Goal: Information Seeking & Learning: Learn about a topic

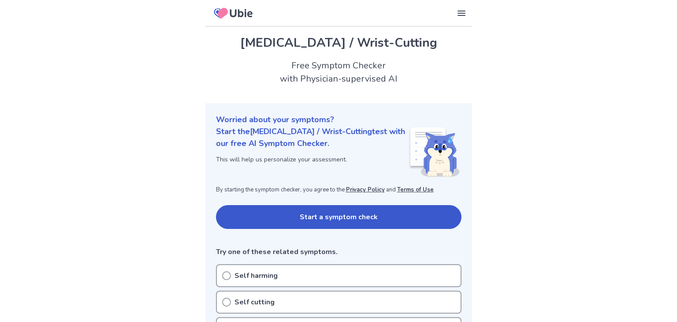
scroll to position [0, 0]
click at [332, 216] on button "Start a symptom check" at bounding box center [339, 217] width 246 height 24
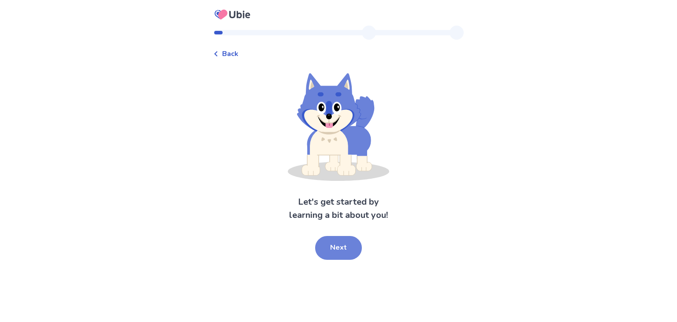
click at [342, 247] on button "Next" at bounding box center [338, 248] width 47 height 24
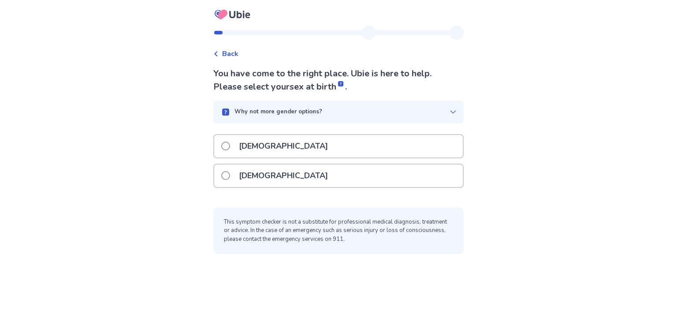
click at [329, 176] on div "[DEMOGRAPHIC_DATA]" at bounding box center [338, 175] width 249 height 22
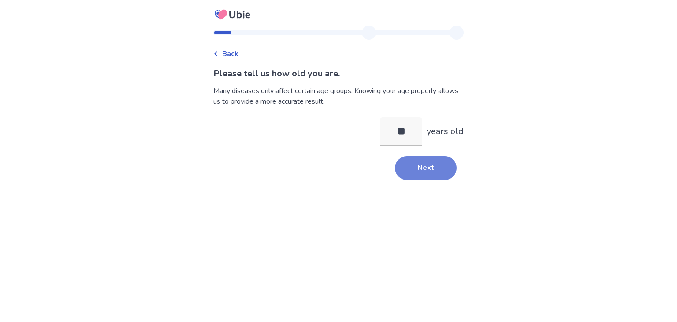
click at [442, 170] on button "Next" at bounding box center [426, 168] width 62 height 24
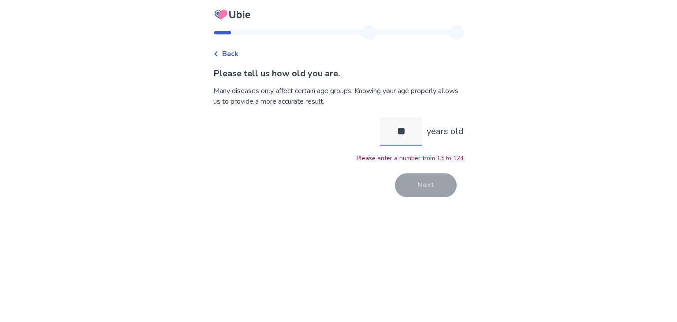
click at [418, 134] on input "**" at bounding box center [401, 131] width 42 height 28
type input "*"
type input "**"
click at [435, 194] on button "Next" at bounding box center [426, 185] width 62 height 24
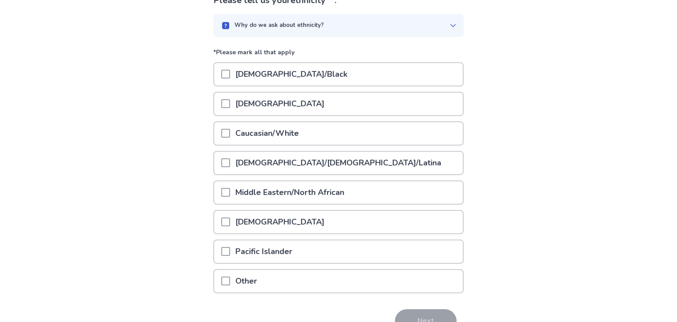
scroll to position [74, 0]
click at [411, 129] on div "Caucasian/White" at bounding box center [338, 132] width 249 height 22
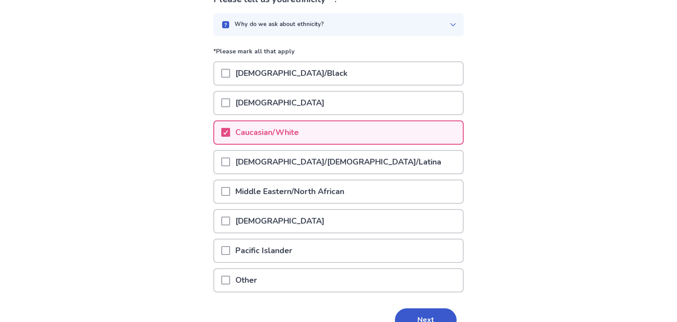
scroll to position [120, 0]
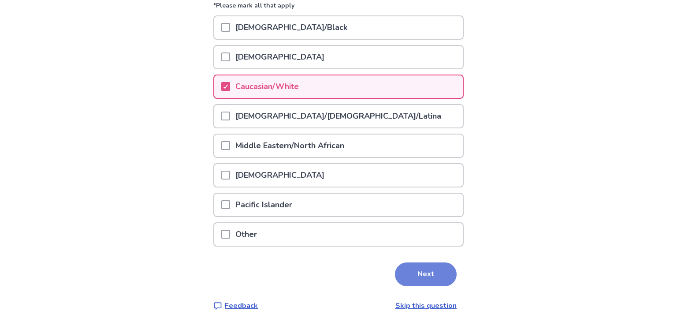
click at [422, 272] on button "Next" at bounding box center [426, 274] width 62 height 24
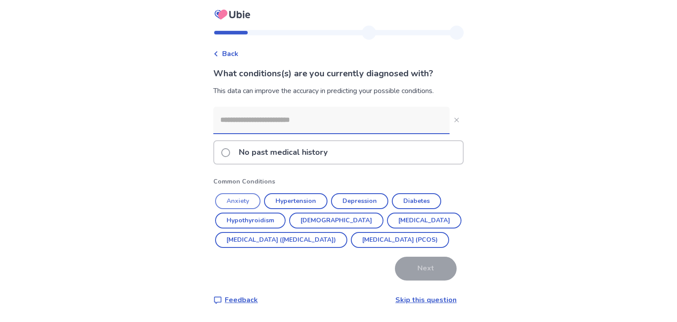
click at [250, 205] on button "Anxiety" at bounding box center [237, 201] width 45 height 16
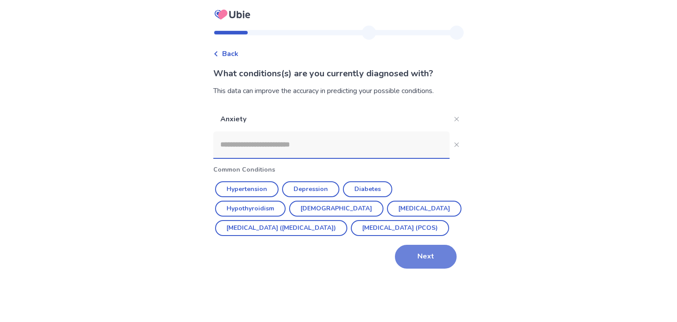
click at [426, 269] on button "Next" at bounding box center [426, 257] width 62 height 24
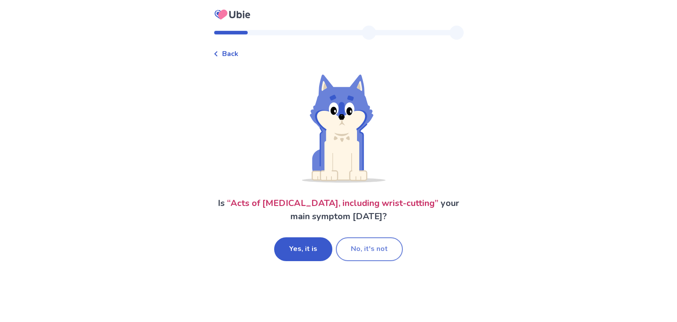
click at [377, 251] on button "No, it's not" at bounding box center [369, 249] width 67 height 24
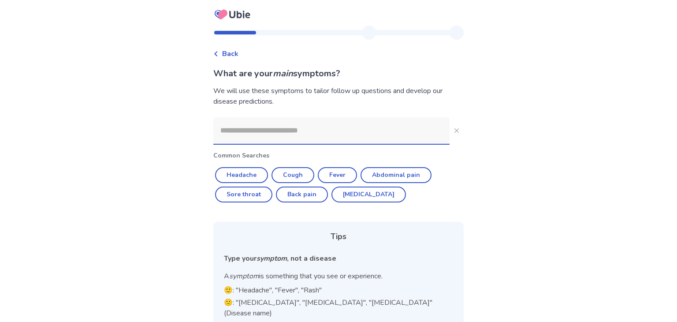
click at [413, 128] on input at bounding box center [331, 130] width 236 height 26
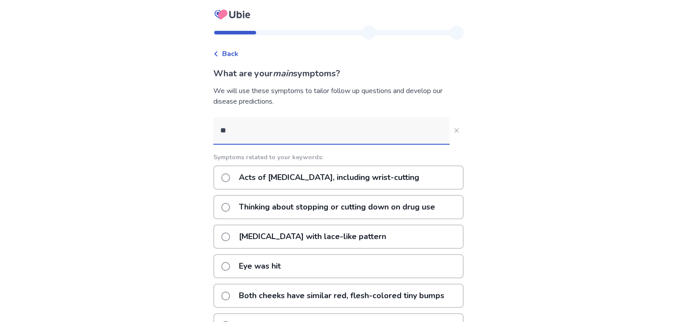
type input "*"
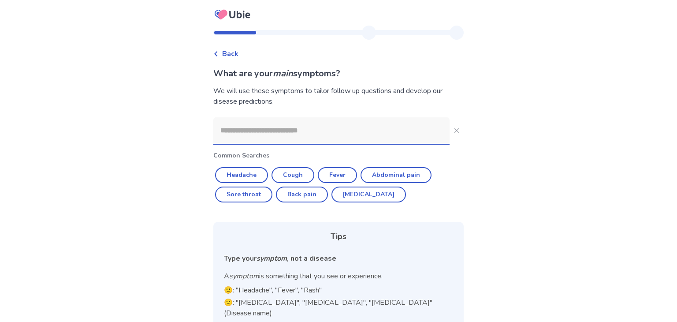
type input "*"
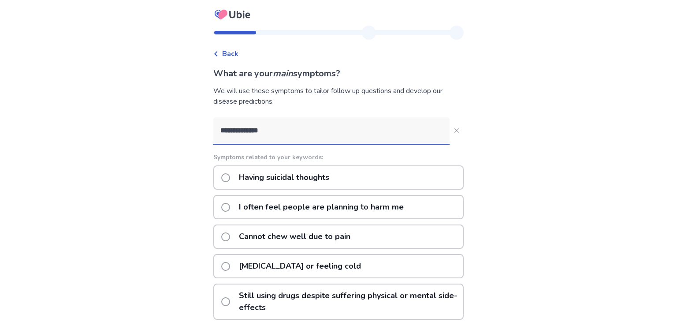
type input "**********"
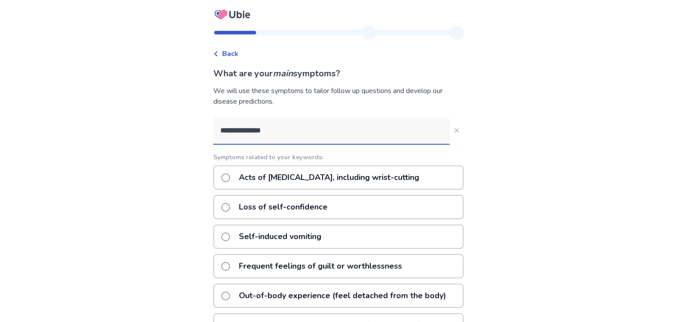
click at [309, 172] on p "Acts of [MEDICAL_DATA], including wrist-cutting" at bounding box center [329, 177] width 191 height 22
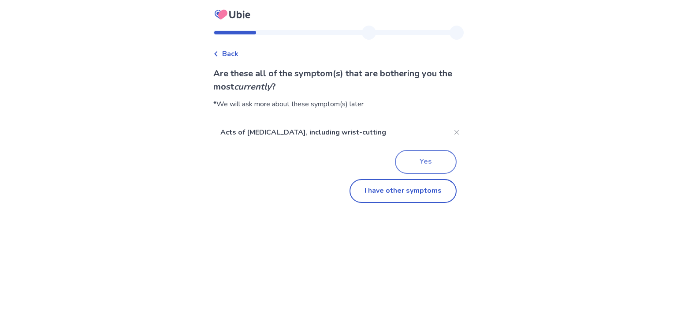
click at [408, 153] on button "Yes" at bounding box center [426, 162] width 62 height 24
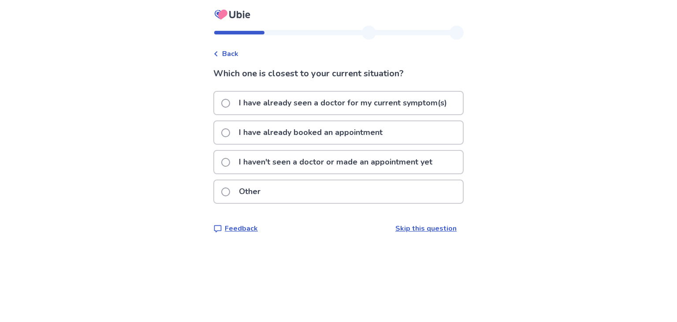
click at [398, 159] on p "I haven't seen a doctor or made an appointment yet" at bounding box center [336, 162] width 204 height 22
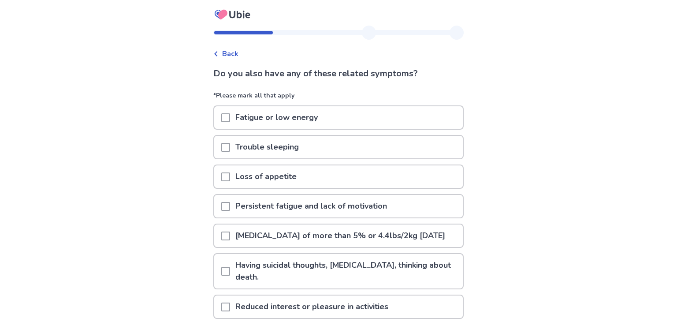
click at [346, 142] on div "Trouble sleeping" at bounding box center [338, 147] width 249 height 22
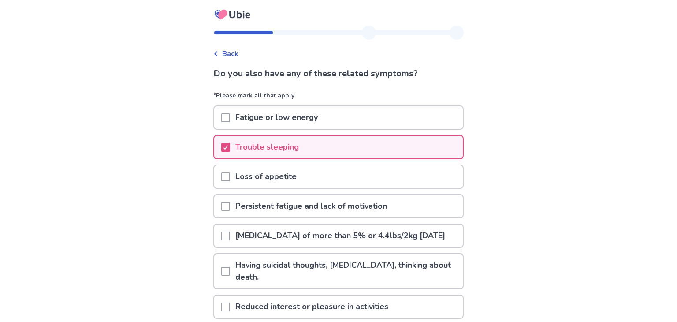
scroll to position [45, 0]
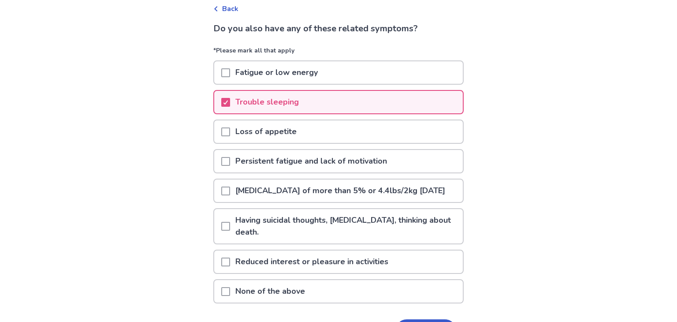
click at [335, 126] on div "Loss of appetite" at bounding box center [338, 131] width 249 height 22
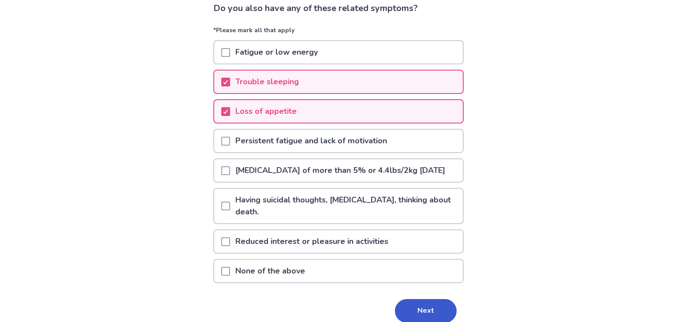
scroll to position [65, 0]
click at [330, 146] on p "Persistent fatigue and lack of motivation" at bounding box center [311, 141] width 162 height 22
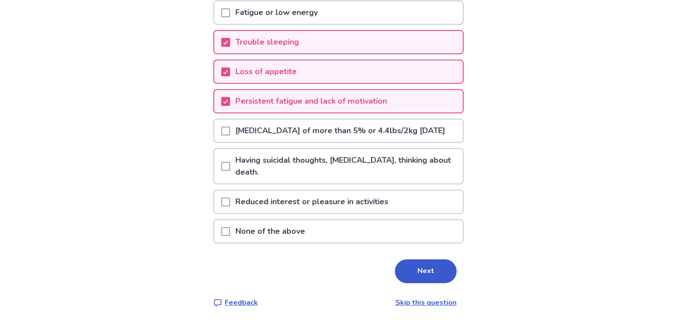
scroll to position [114, 0]
click at [330, 166] on p "Having suicidal thoughts, [MEDICAL_DATA], thinking about death." at bounding box center [346, 166] width 233 height 34
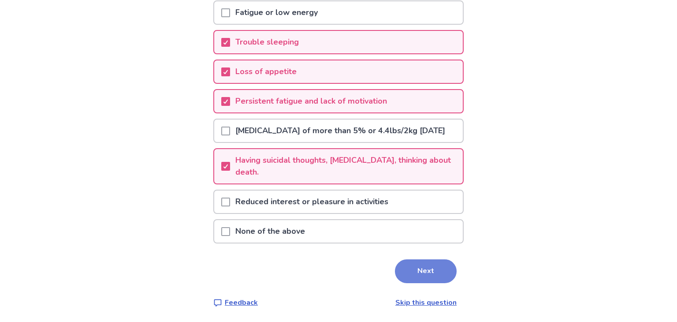
click at [405, 261] on button "Next" at bounding box center [426, 271] width 62 height 24
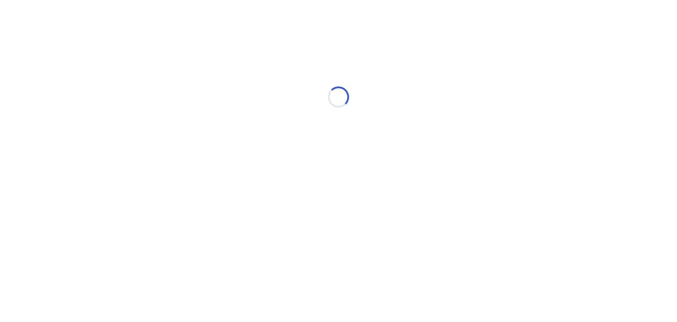
scroll to position [0, 0]
select select "*"
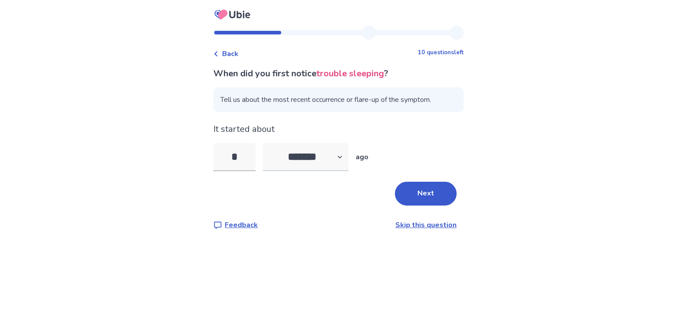
type input "*"
click at [340, 155] on select "******* ****** ******* ******** *******" at bounding box center [306, 157] width 86 height 28
select select "*"
click at [268, 143] on select "******* ****** ******* ******** *******" at bounding box center [306, 157] width 86 height 28
click at [435, 205] on button "Next" at bounding box center [426, 194] width 62 height 24
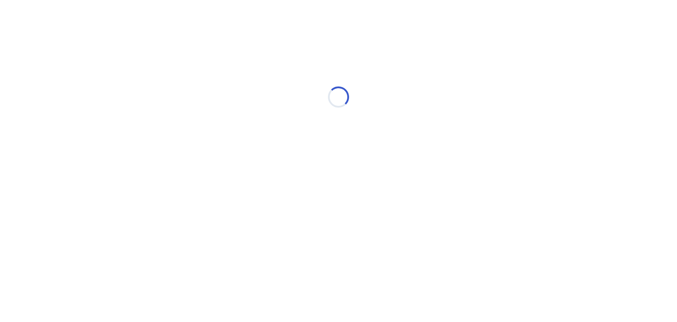
select select "*"
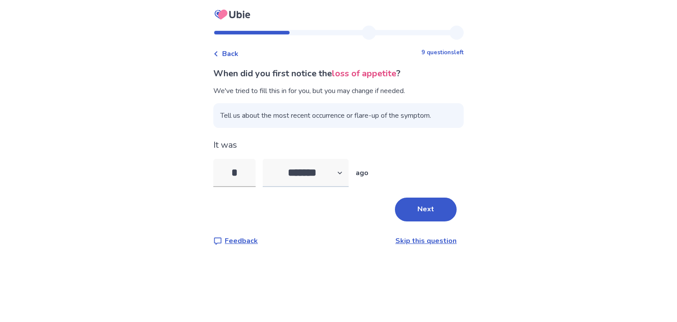
type input "*"
click at [323, 177] on select "******* ****** ******* ******** *******" at bounding box center [306, 173] width 86 height 28
select select "*"
click at [268, 159] on select "******* ****** ******* ******** *******" at bounding box center [306, 173] width 86 height 28
click at [446, 214] on button "Next" at bounding box center [426, 210] width 62 height 24
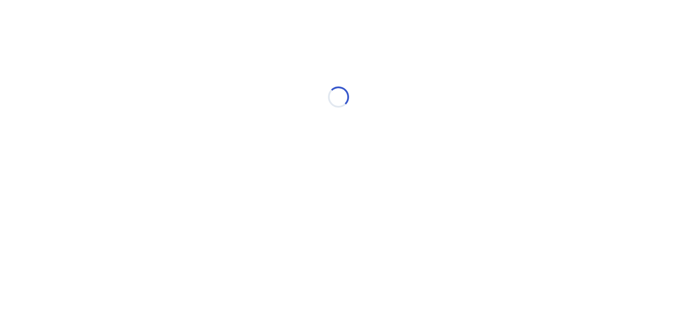
select select "*"
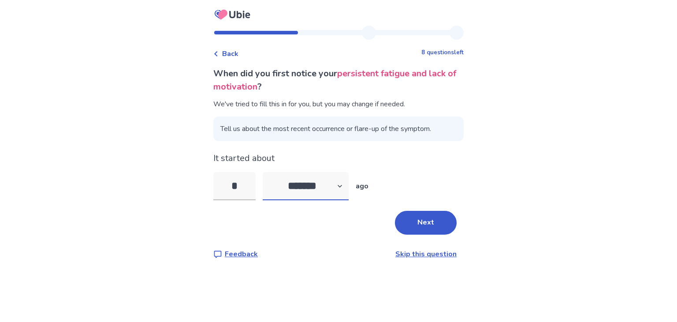
click at [270, 196] on select "******* ****** ******* ******** *******" at bounding box center [306, 186] width 86 height 28
click at [423, 228] on button "Next" at bounding box center [426, 223] width 62 height 24
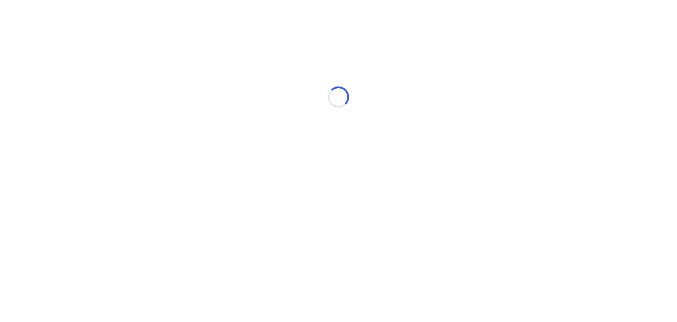
click at [423, 185] on html "Loading... Ubie Symptom Checker" at bounding box center [338, 92] width 677 height 185
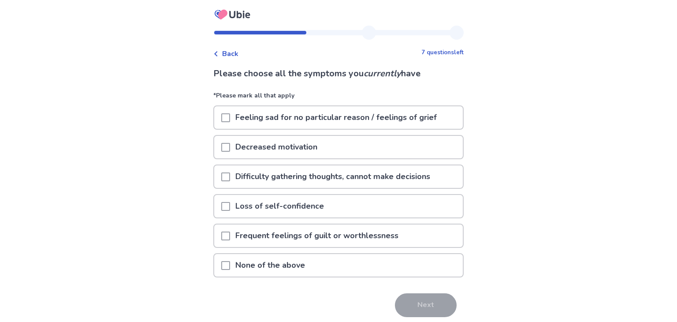
click at [426, 119] on p "Feeling sad for no particular reason / feelings of grief" at bounding box center [336, 117] width 212 height 22
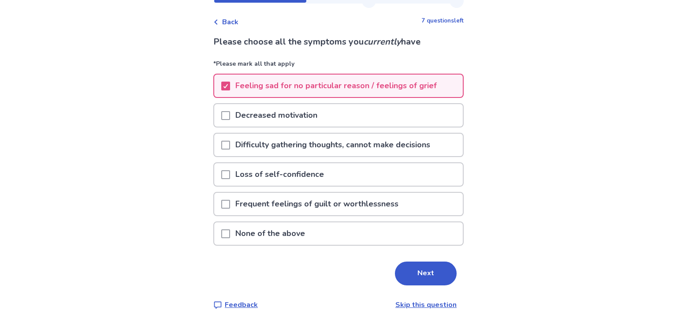
scroll to position [32, 0]
click at [356, 114] on div "Decreased motivation" at bounding box center [338, 115] width 249 height 22
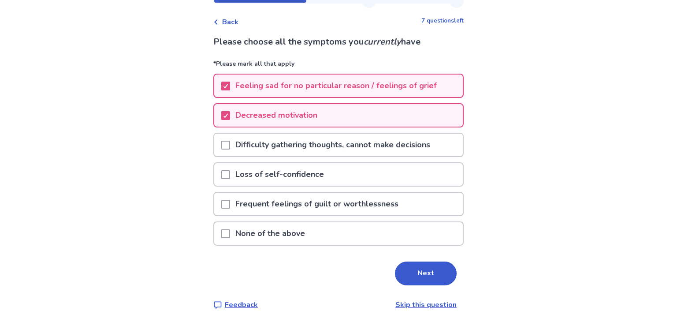
click at [352, 139] on p "Difficulty gathering thoughts, cannot make decisions" at bounding box center [332, 145] width 205 height 22
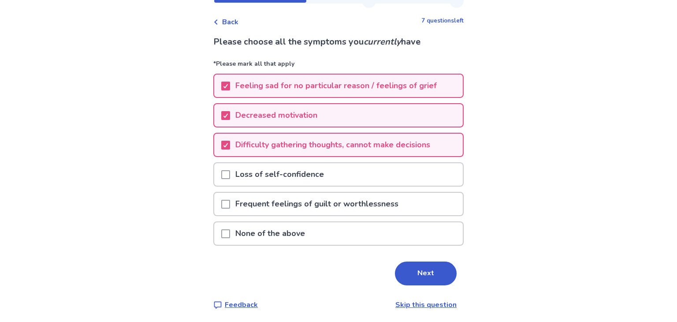
click at [377, 176] on div "Loss of self-confidence" at bounding box center [338, 174] width 249 height 22
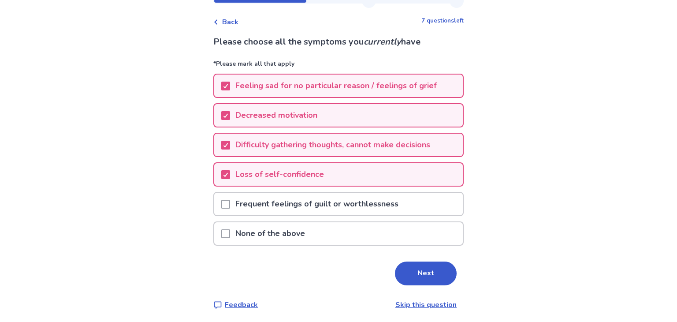
click at [329, 212] on p "Frequent feelings of guilt or worthlessness" at bounding box center [317, 204] width 174 height 22
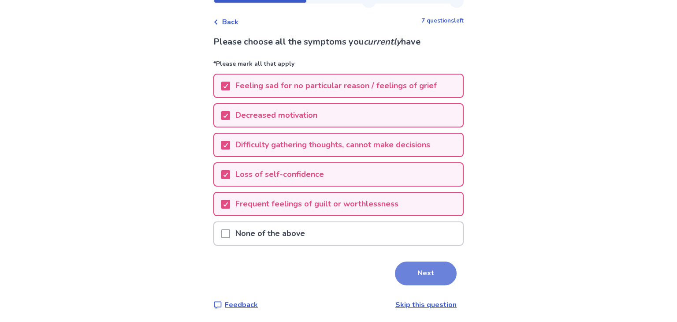
click at [433, 269] on button "Next" at bounding box center [426, 273] width 62 height 24
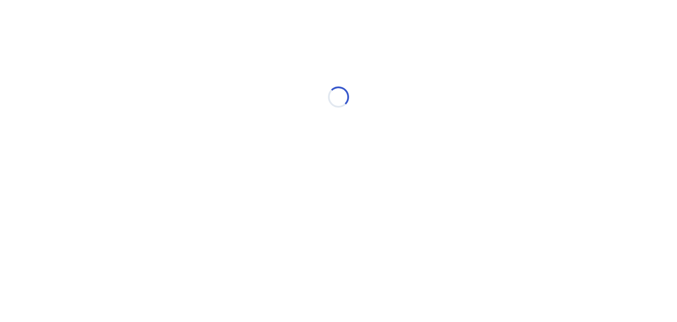
scroll to position [0, 0]
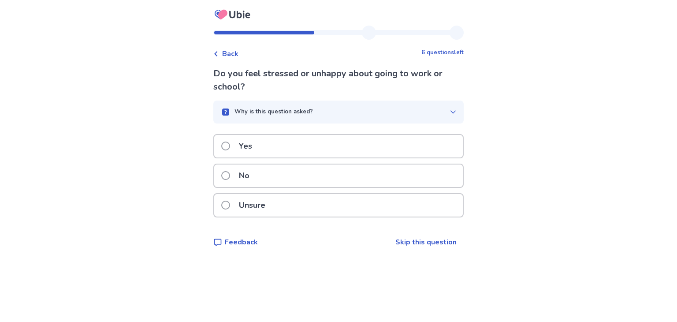
click at [340, 144] on div "Yes" at bounding box center [338, 146] width 249 height 22
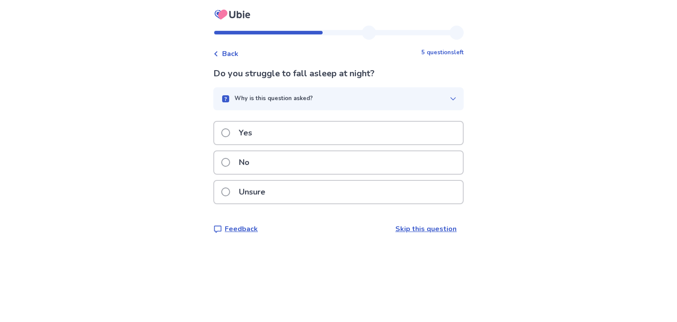
click at [347, 138] on div "Yes" at bounding box center [338, 133] width 249 height 22
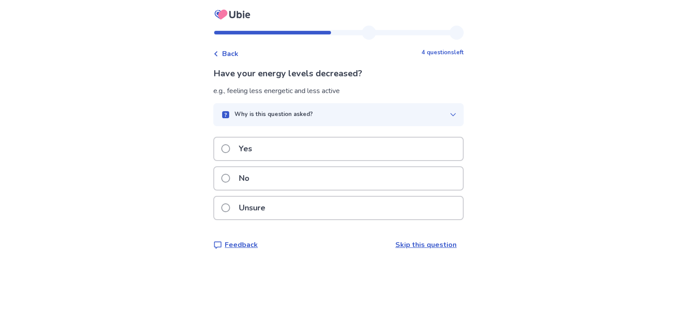
click at [341, 148] on div "Yes" at bounding box center [338, 149] width 249 height 22
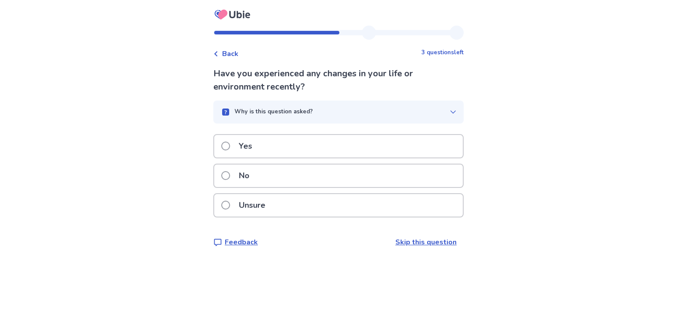
click at [341, 148] on div "Yes" at bounding box center [338, 146] width 249 height 22
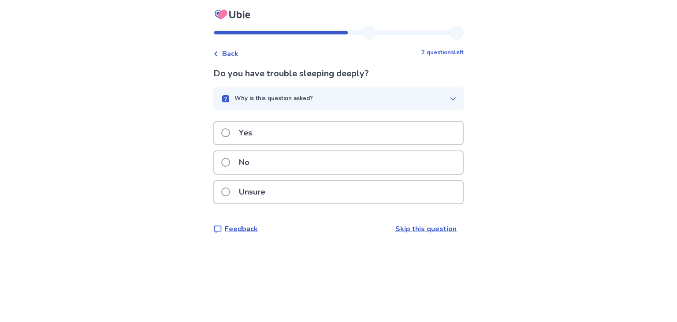
click at [347, 133] on div "Yes" at bounding box center [338, 133] width 249 height 22
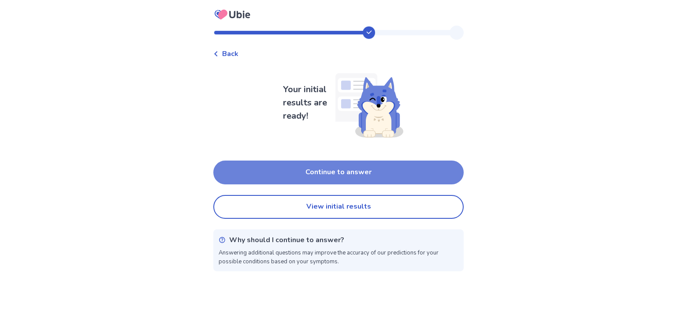
click at [344, 164] on button "Continue to answer" at bounding box center [338, 173] width 250 height 24
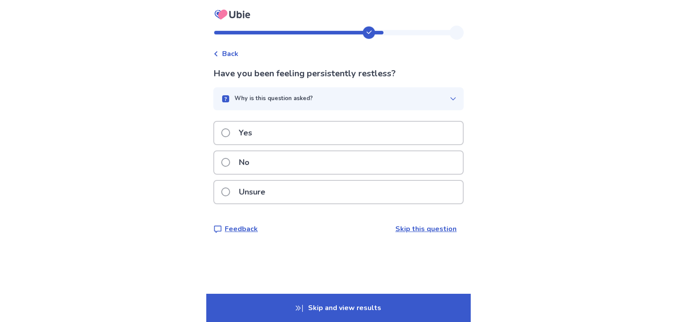
click at [343, 133] on div "Yes" at bounding box center [338, 133] width 249 height 22
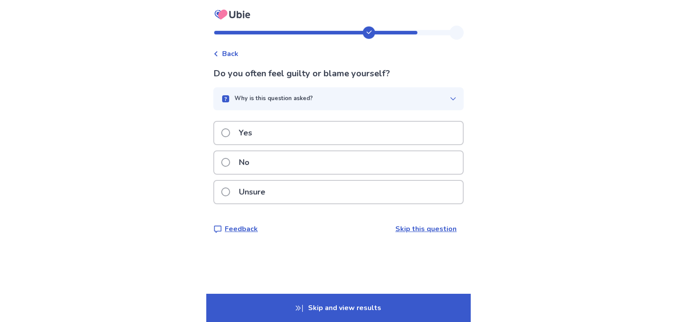
click at [343, 133] on div "Yes" at bounding box center [338, 133] width 249 height 22
click at [340, 144] on div "Yes" at bounding box center [338, 133] width 249 height 22
click at [338, 138] on div "Yes" at bounding box center [338, 133] width 249 height 22
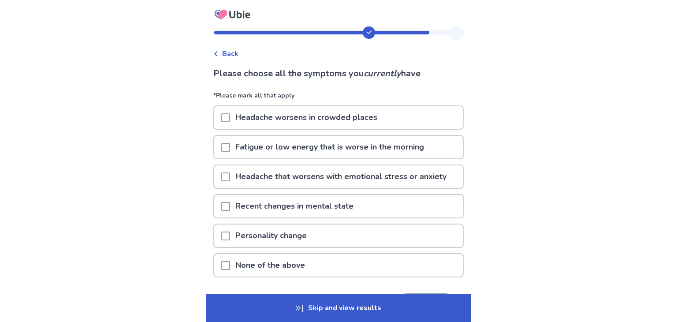
click at [236, 110] on p "Headache worsens in crowded places" at bounding box center [306, 117] width 153 height 22
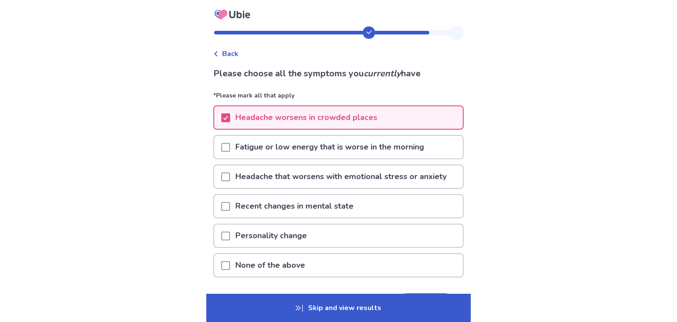
click at [230, 141] on div at bounding box center [225, 147] width 9 height 22
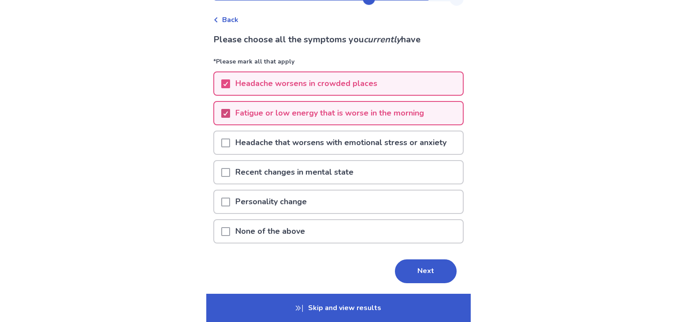
scroll to position [33, 0]
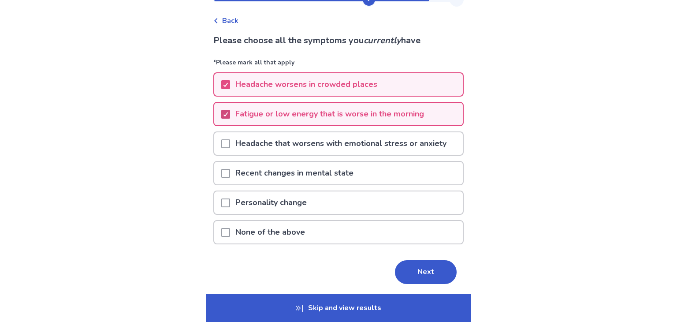
click at [230, 142] on span at bounding box center [225, 143] width 9 height 9
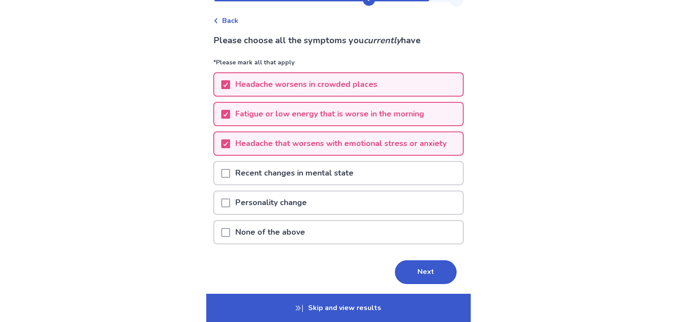
click at [225, 167] on div "Recent changes in mental state" at bounding box center [338, 173] width 249 height 22
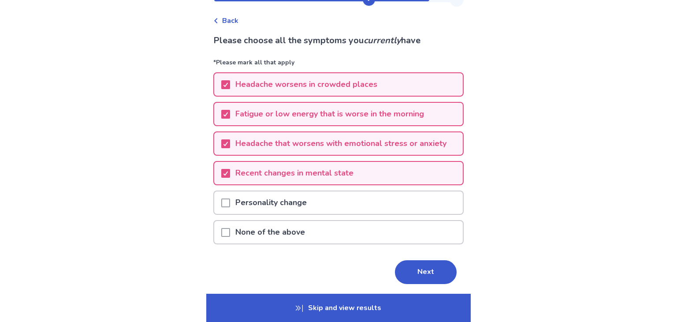
click at [234, 190] on div "Personality change" at bounding box center [338, 202] width 250 height 24
click at [230, 202] on span at bounding box center [225, 202] width 9 height 9
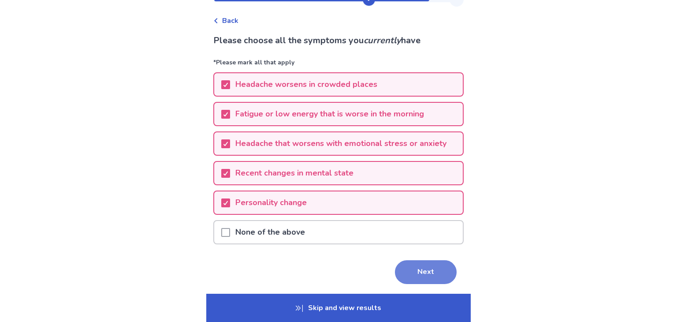
click at [407, 271] on button "Next" at bounding box center [426, 272] width 62 height 24
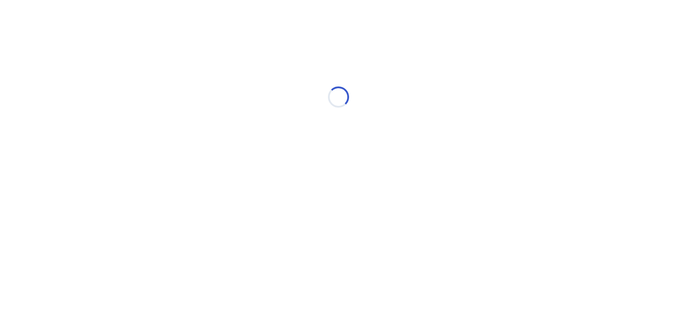
scroll to position [0, 0]
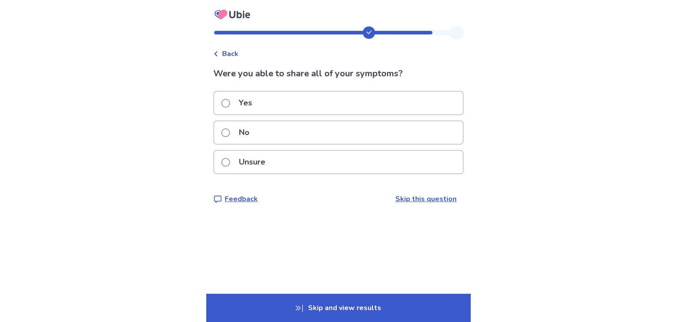
click at [367, 96] on div "Yes" at bounding box center [338, 103] width 249 height 22
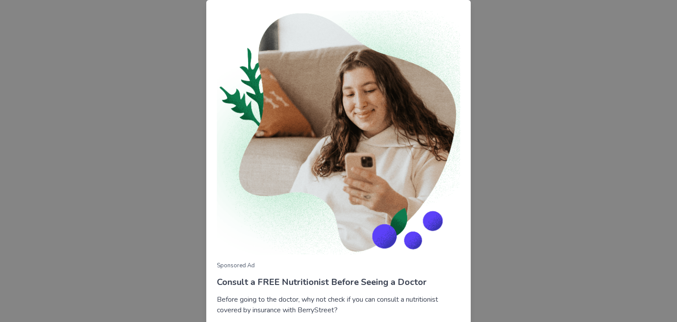
scroll to position [63, 0]
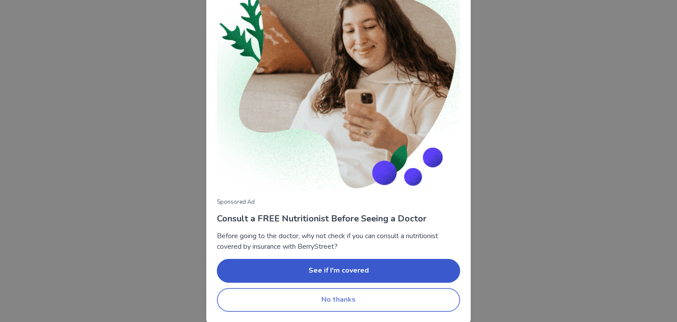
click at [363, 306] on button "No thanks" at bounding box center [338, 300] width 243 height 24
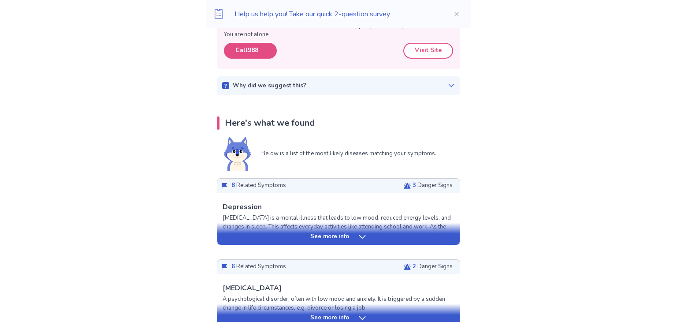
scroll to position [181, 0]
